Goal: Information Seeking & Learning: Learn about a topic

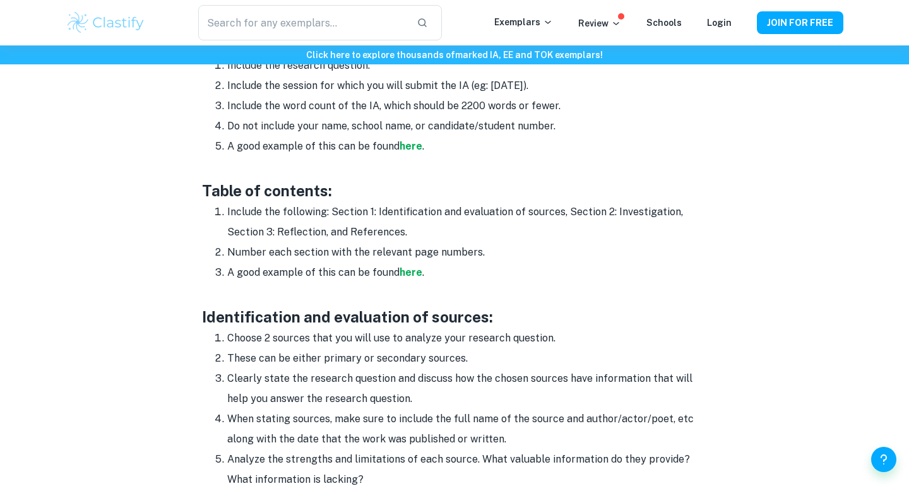
scroll to position [784, 0]
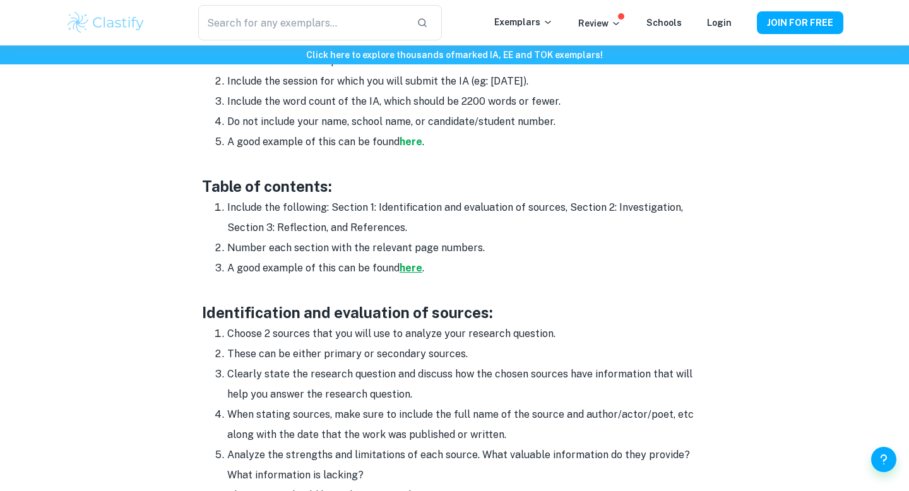
click at [410, 268] on strong "here" at bounding box center [410, 268] width 23 height 12
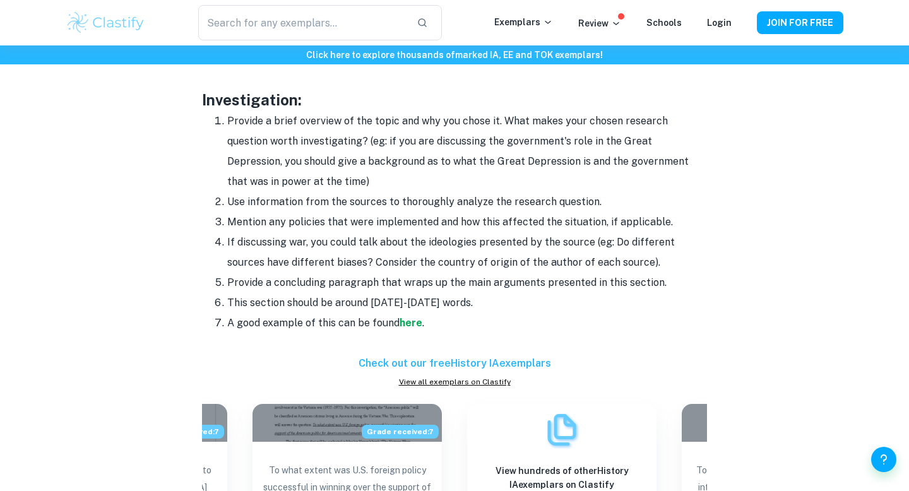
scroll to position [1269, 0]
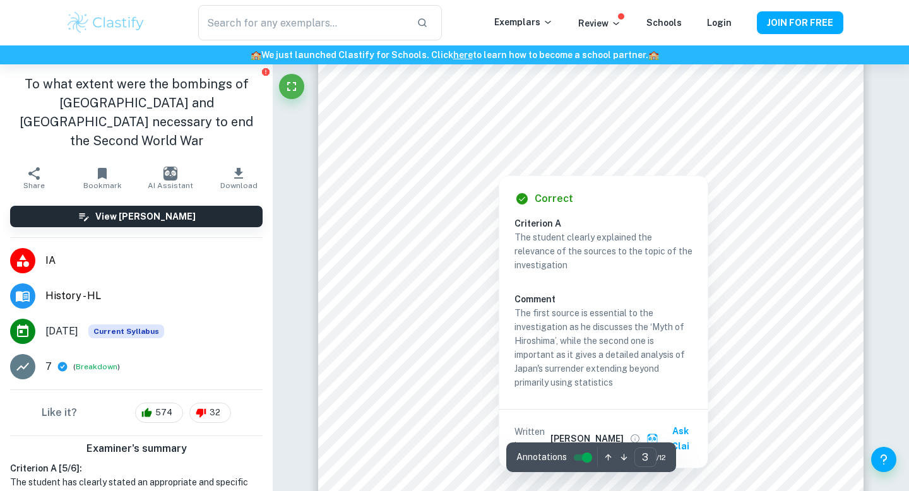
scroll to position [1791, 0]
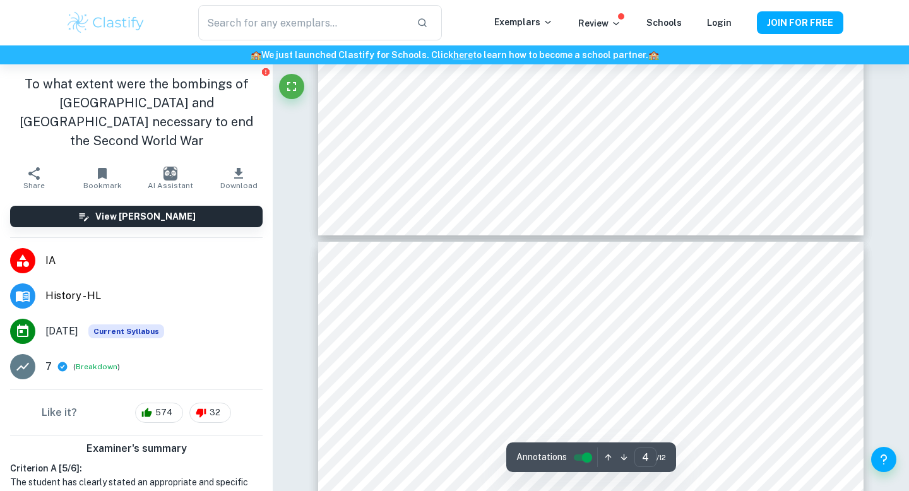
type input "5"
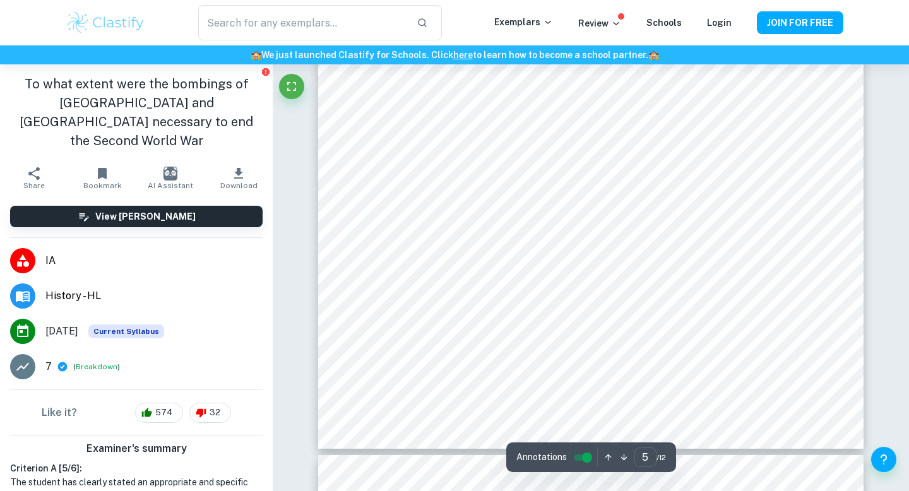
scroll to position [3371, 0]
